Goal: Information Seeking & Learning: Learn about a topic

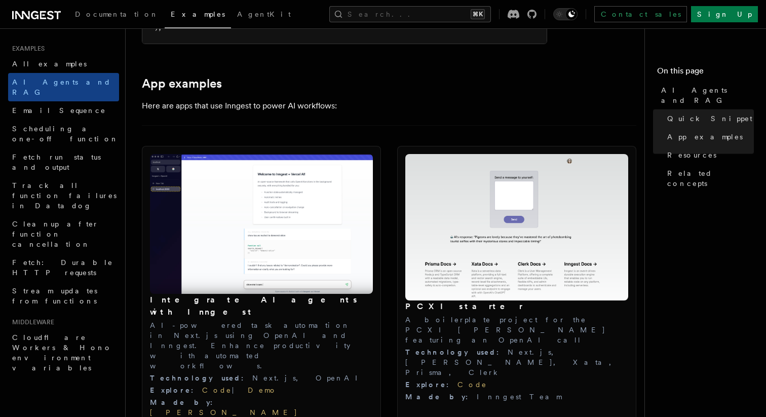
scroll to position [985, 0]
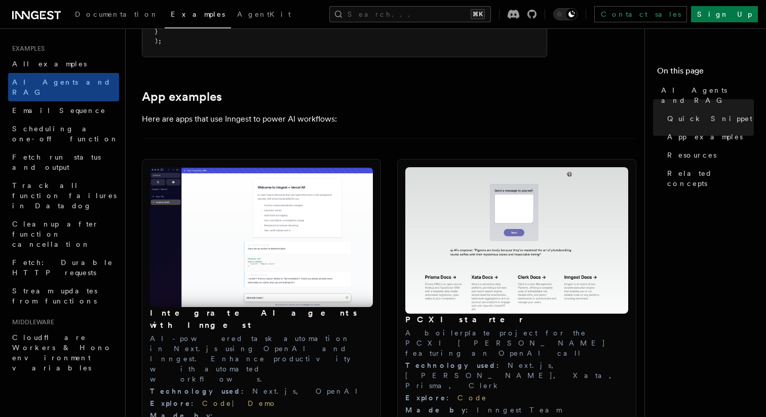
click at [183, 205] on img at bounding box center [261, 237] width 223 height 140
click at [248, 399] on link "Demo" at bounding box center [262, 403] width 29 height 8
